Goal: Find specific page/section: Find specific page/section

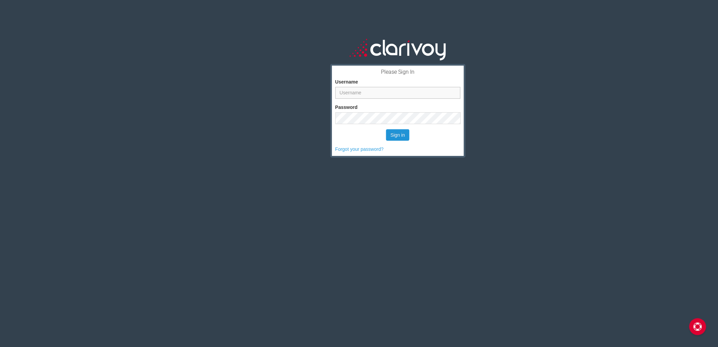
type input "casey@ginnautogroup.com"
click at [402, 133] on button "Sign in" at bounding box center [397, 134] width 23 height 11
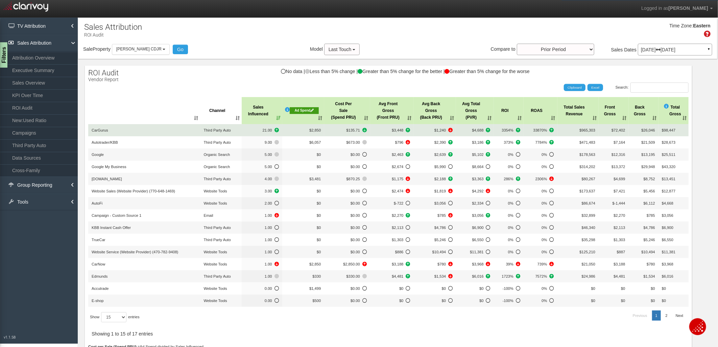
scroll to position [37, 0]
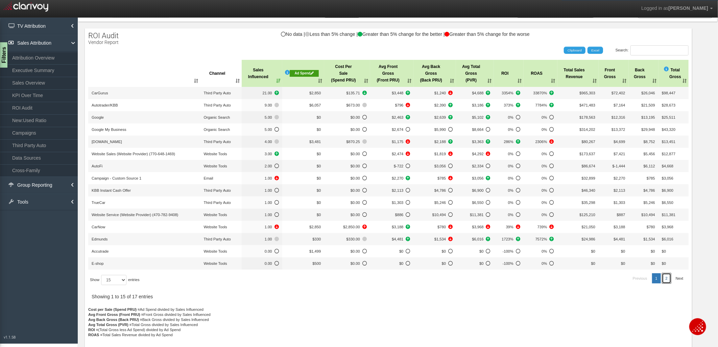
click at [663, 278] on link "2" at bounding box center [666, 278] width 9 height 10
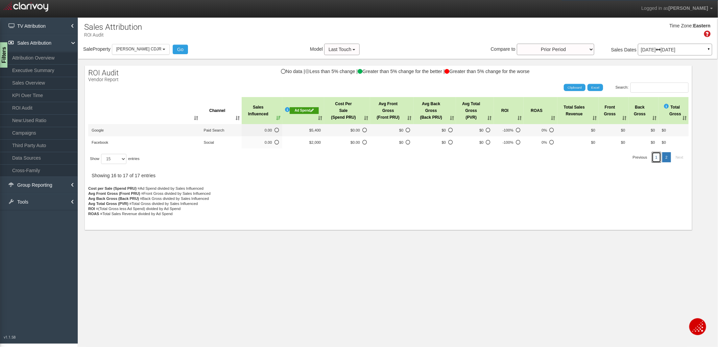
click at [657, 158] on link "1" at bounding box center [656, 157] width 9 height 10
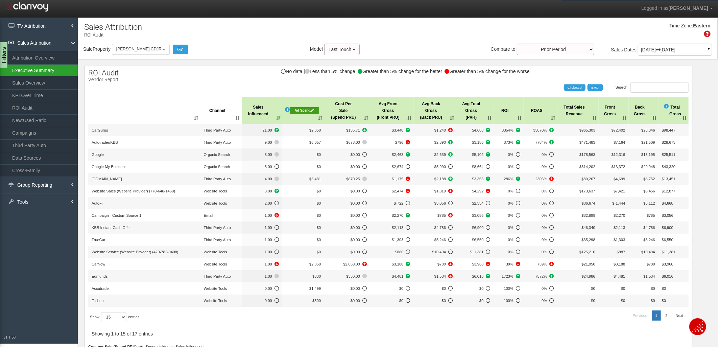
click at [42, 74] on link "Executive Summary" at bounding box center [39, 70] width 78 height 12
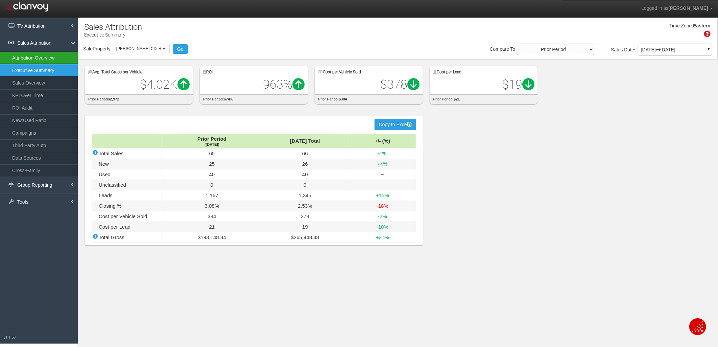
click at [46, 59] on link "Attribution Overview" at bounding box center [39, 58] width 78 height 12
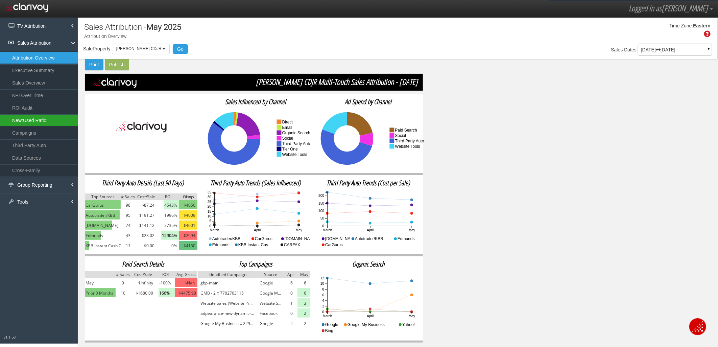
click at [40, 120] on link "New:Used Ratio" at bounding box center [39, 120] width 78 height 12
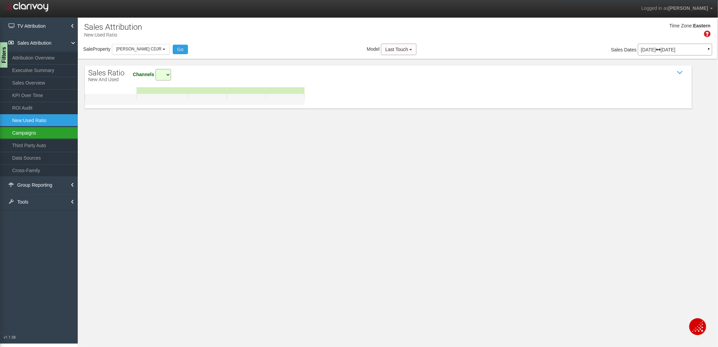
select select "all"
click at [37, 132] on link "Campaigns" at bounding box center [39, 133] width 78 height 12
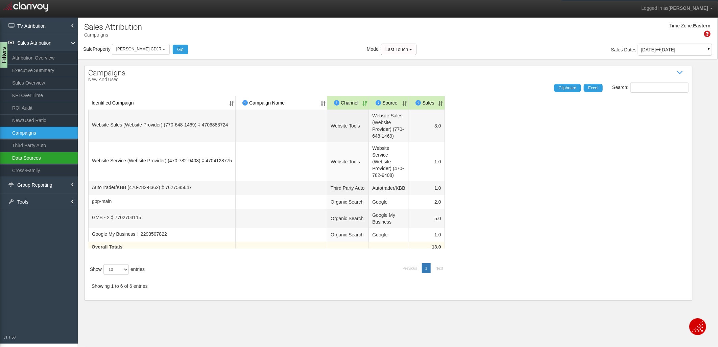
click at [28, 158] on link "Data Sources" at bounding box center [39, 158] width 78 height 12
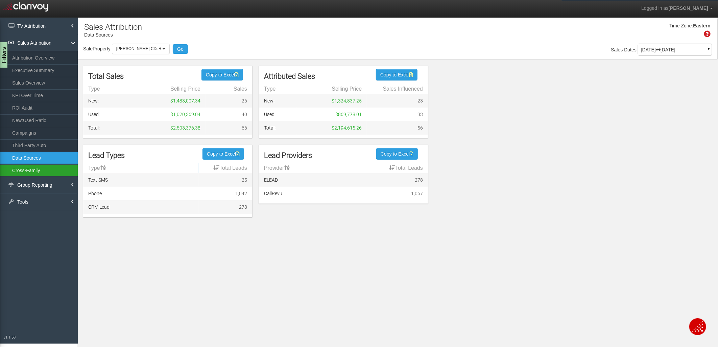
click at [26, 170] on link "Cross-Family" at bounding box center [39, 170] width 78 height 12
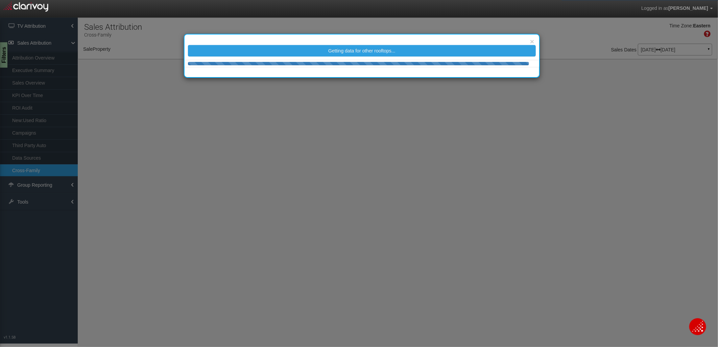
select select "25"
